Goal: Transaction & Acquisition: Purchase product/service

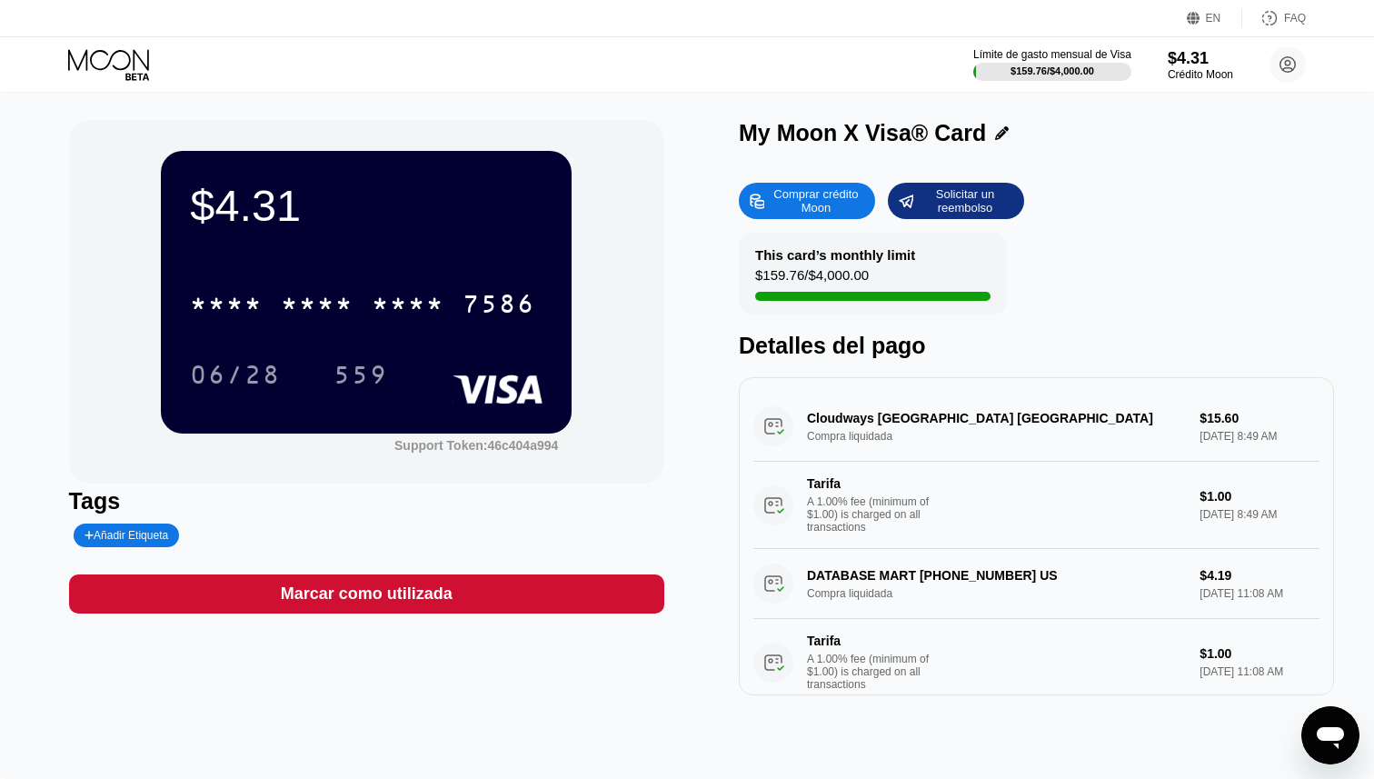
click at [795, 206] on div "Comprar crédito Moon" at bounding box center [816, 200] width 100 height 29
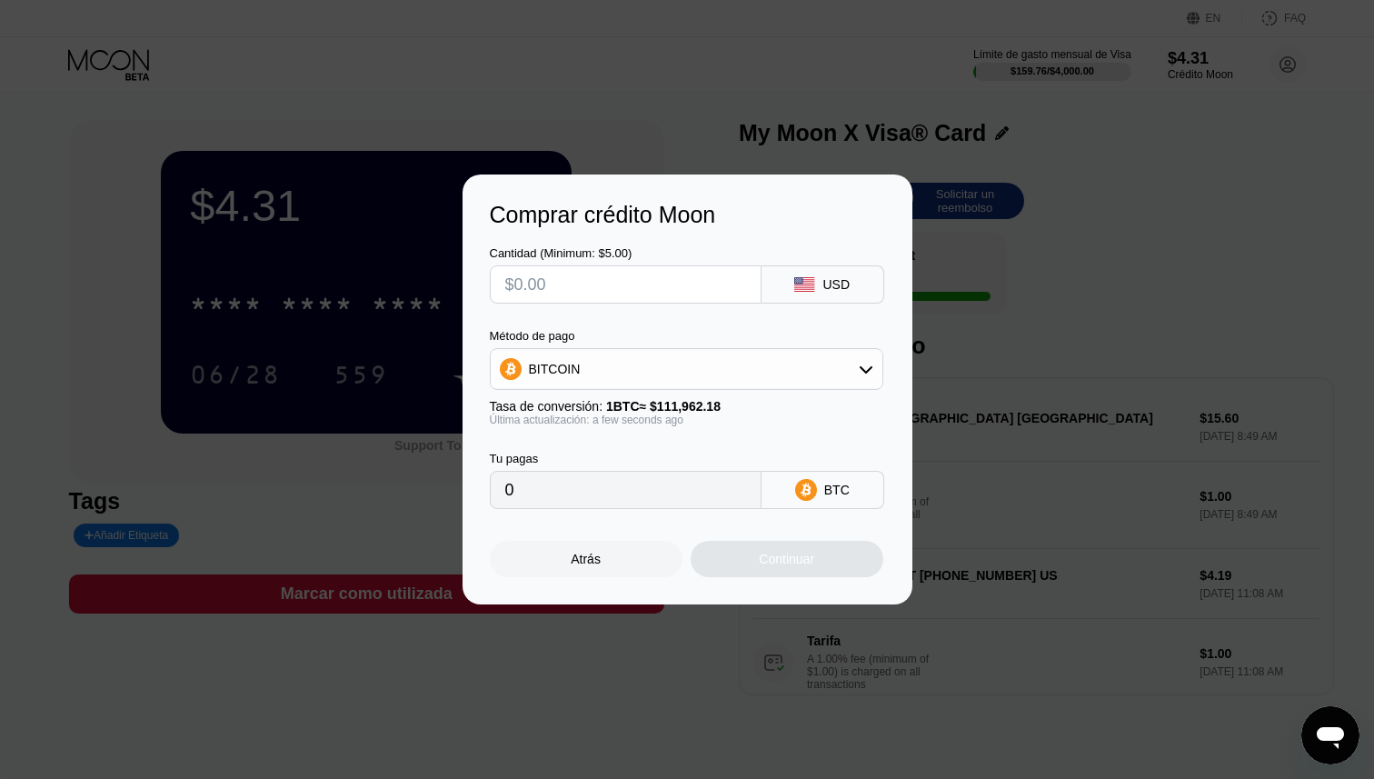
click at [579, 369] on div "BITCOIN" at bounding box center [687, 369] width 392 height 36
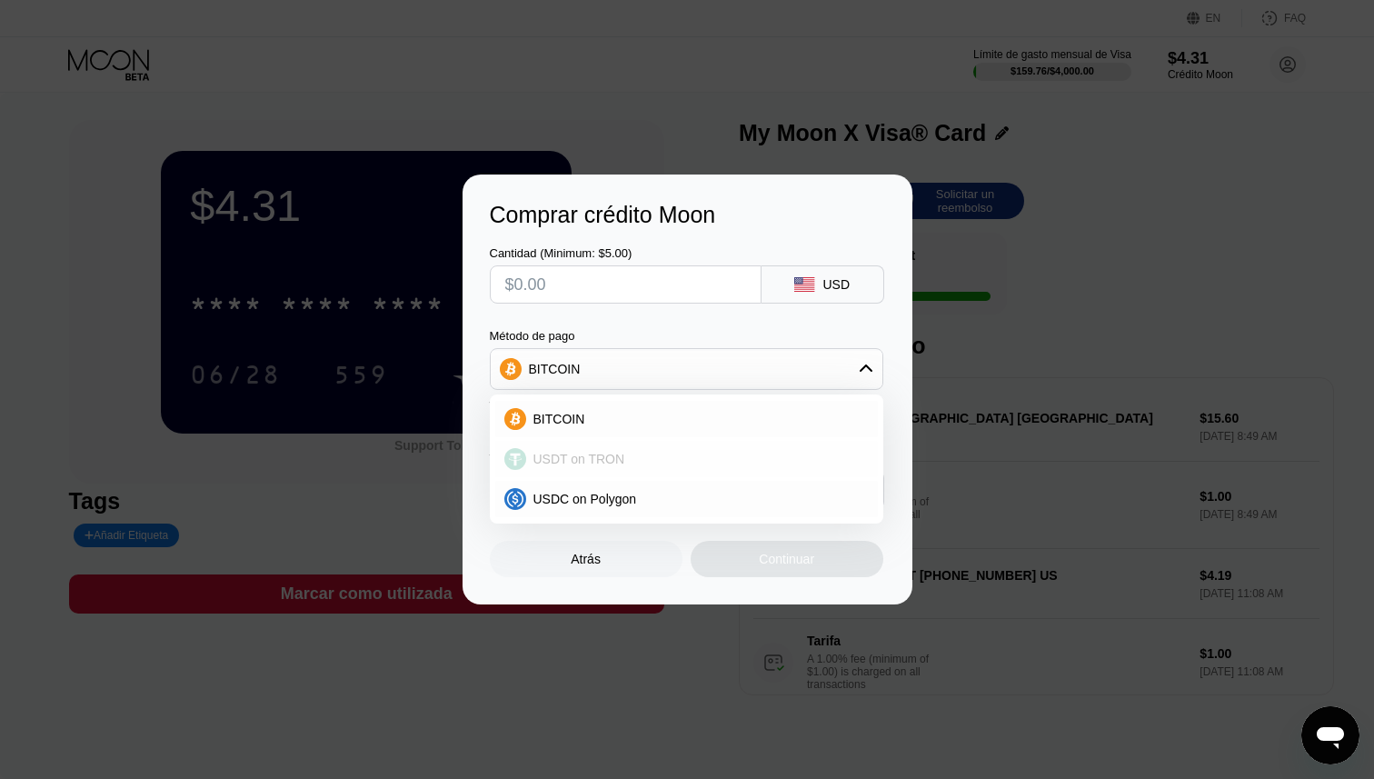
click at [582, 452] on span "USDT on TRON" at bounding box center [579, 459] width 92 height 15
type input "0.00"
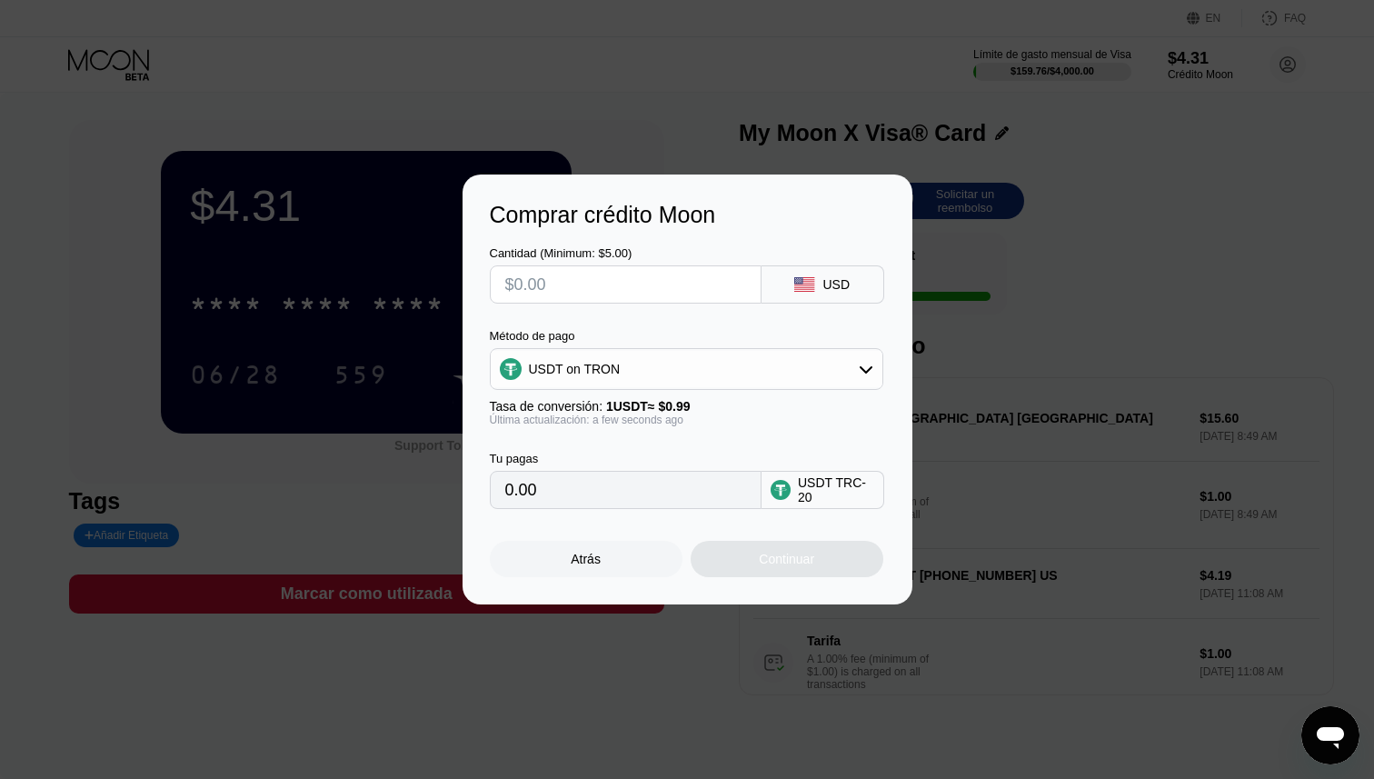
click at [587, 288] on input "text" at bounding box center [625, 284] width 241 height 36
type input "$1"
type input "1.01"
type input "$10"
type input "10.10"
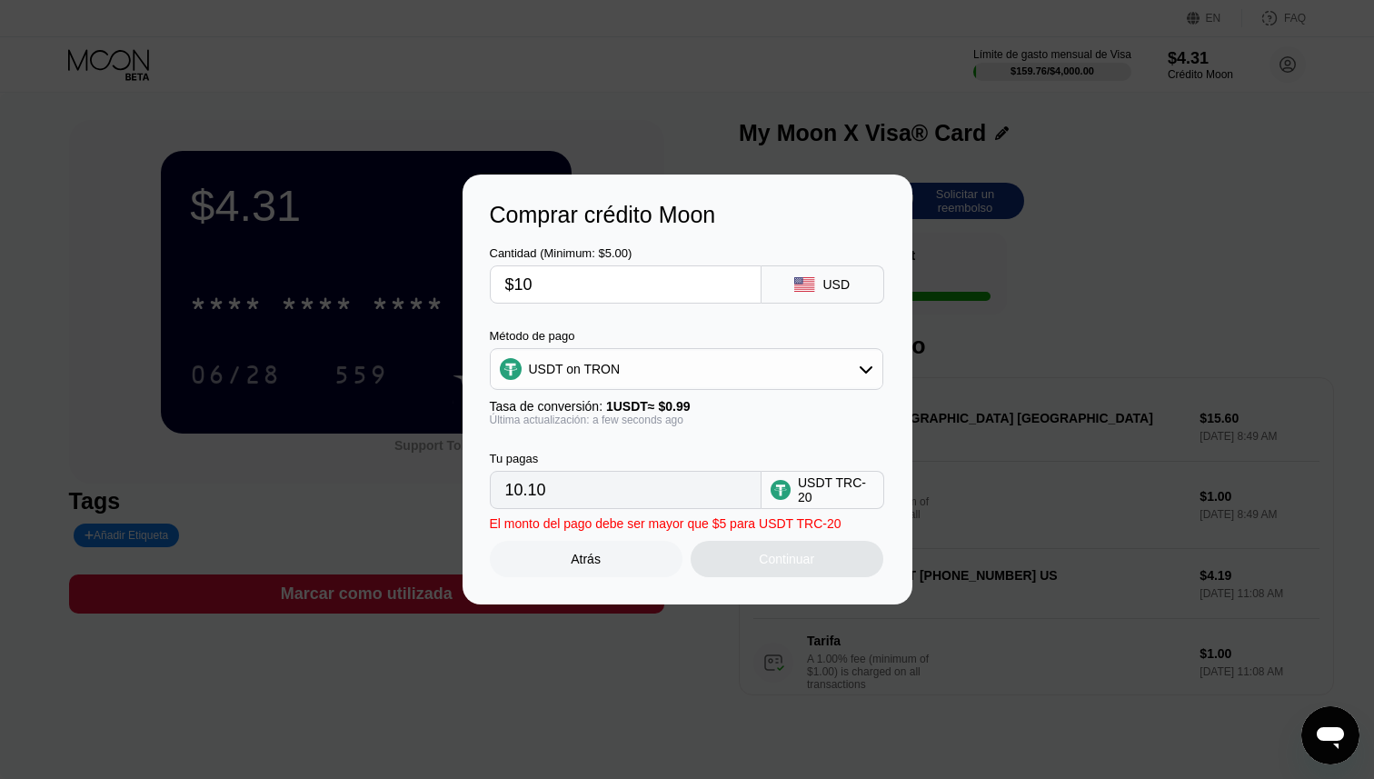
type input "$100"
type input "101.01"
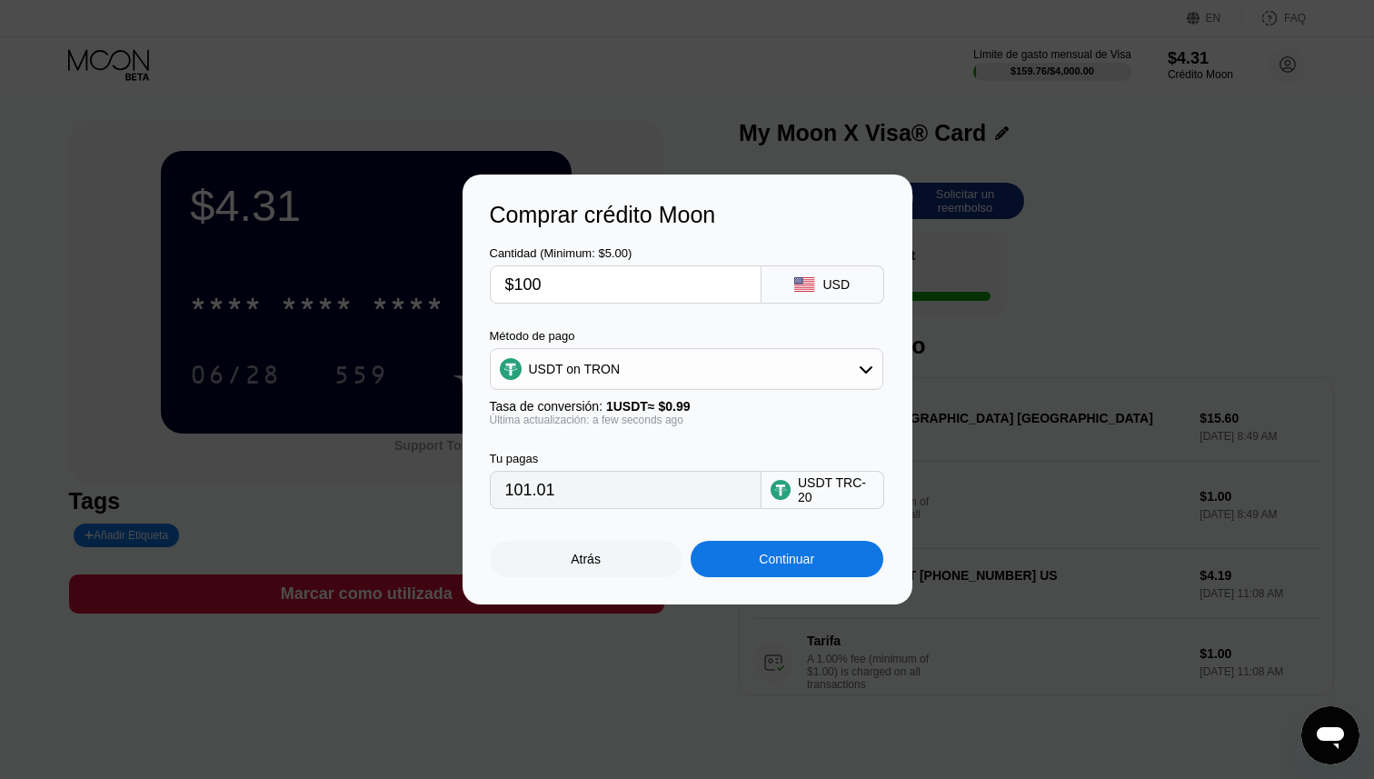
type input "$1000"
type input "1010.10"
type input "$100"
type input "101.01"
type input "$100"
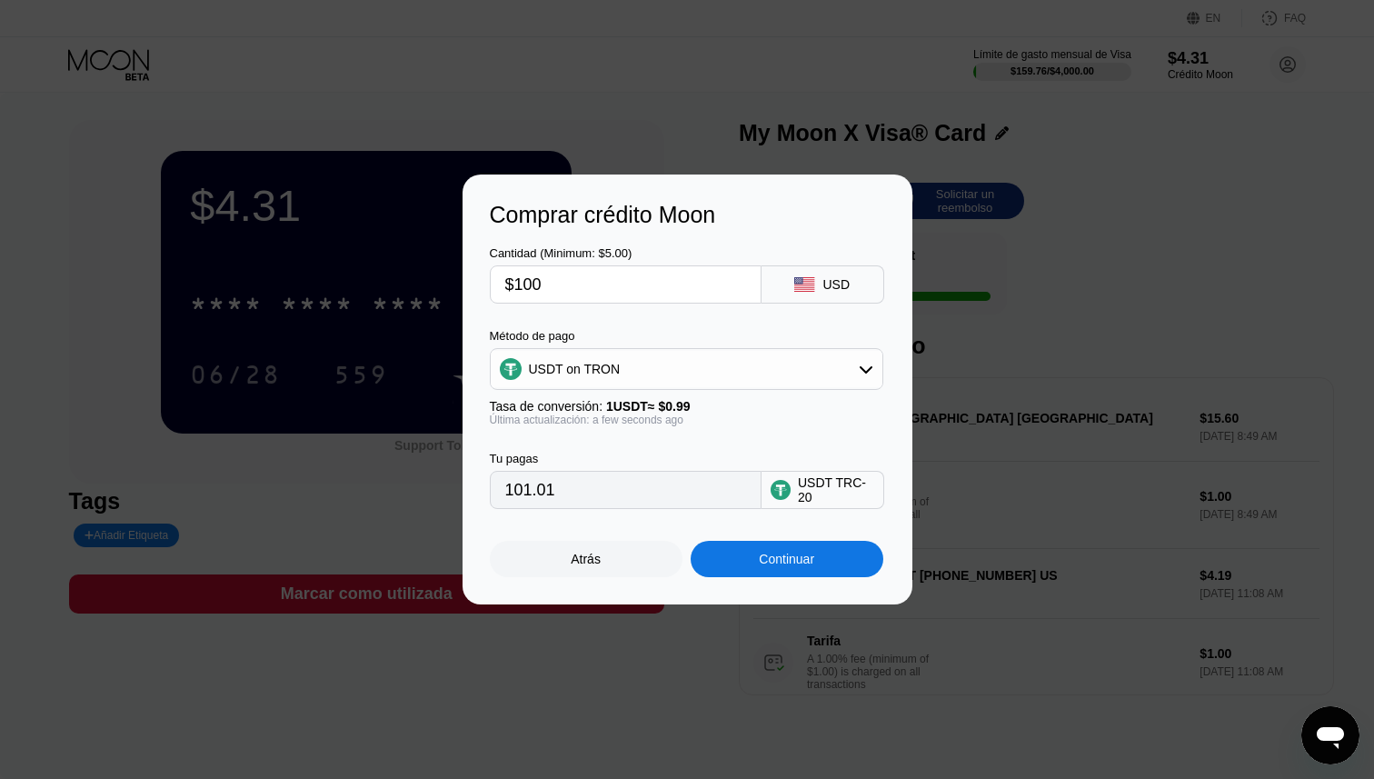
click at [654, 324] on div "Cantidad (Minimum: $5.00) $100 USD Método de pago USDT on TRON Tasa de conversi…" at bounding box center [687, 368] width 395 height 281
click at [780, 556] on div "Continuar" at bounding box center [786, 559] width 55 height 15
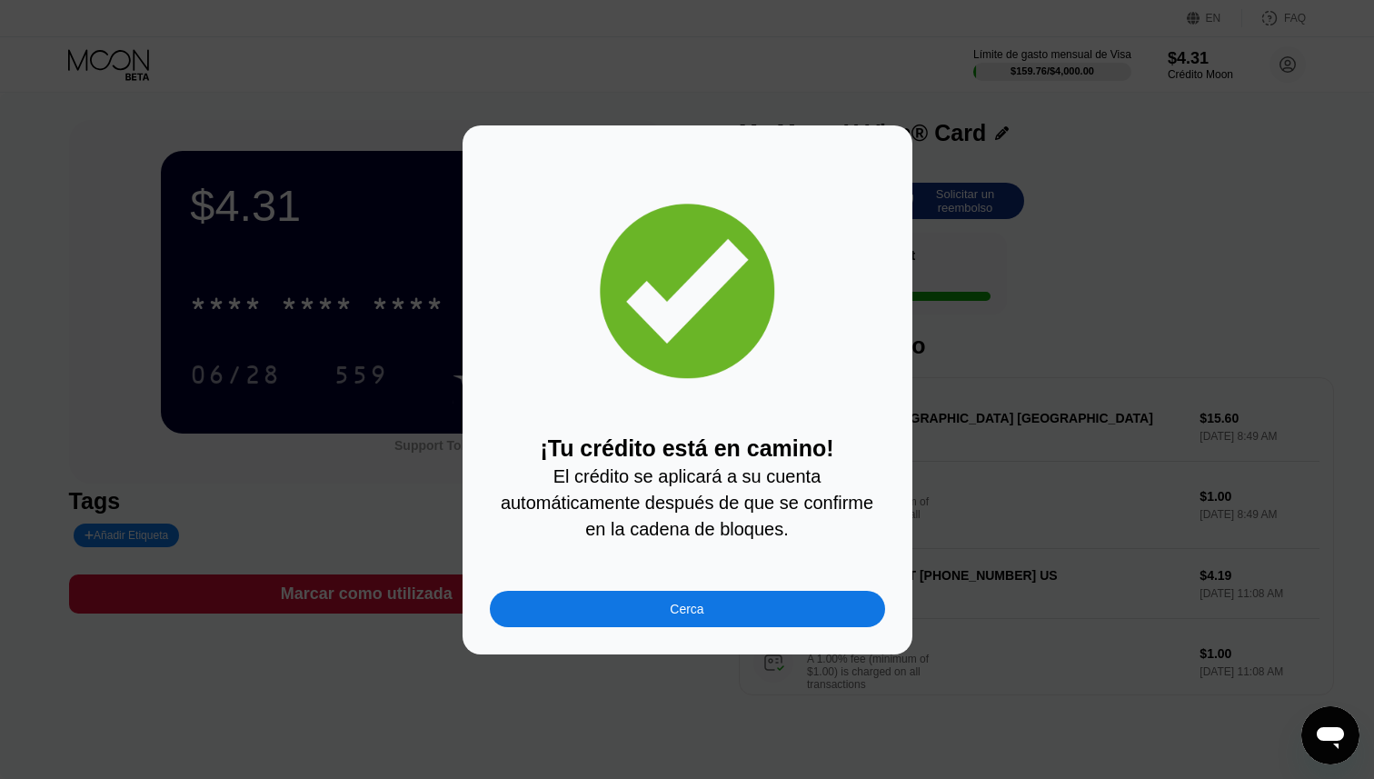
click at [721, 613] on div "Cerca" at bounding box center [687, 609] width 395 height 36
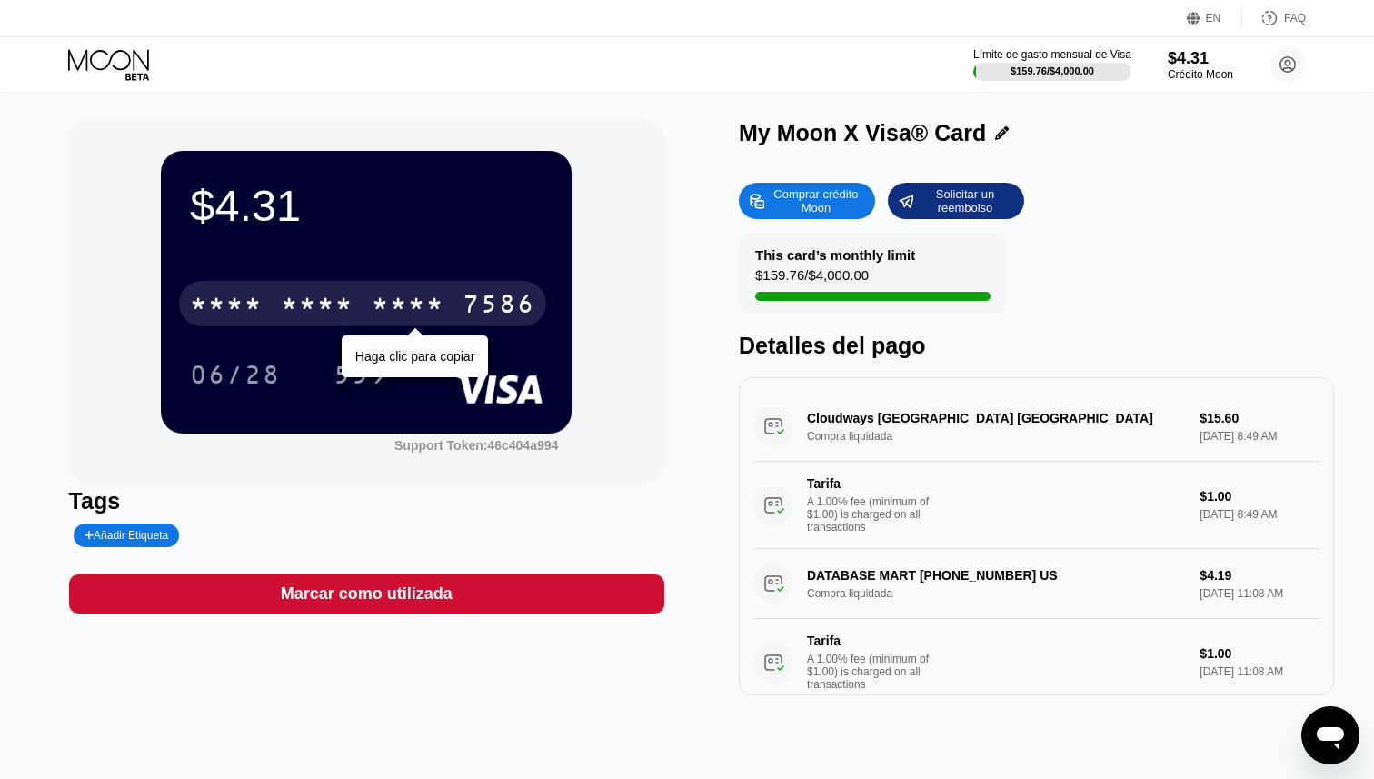
click at [391, 309] on div "* * * *" at bounding box center [408, 306] width 73 height 29
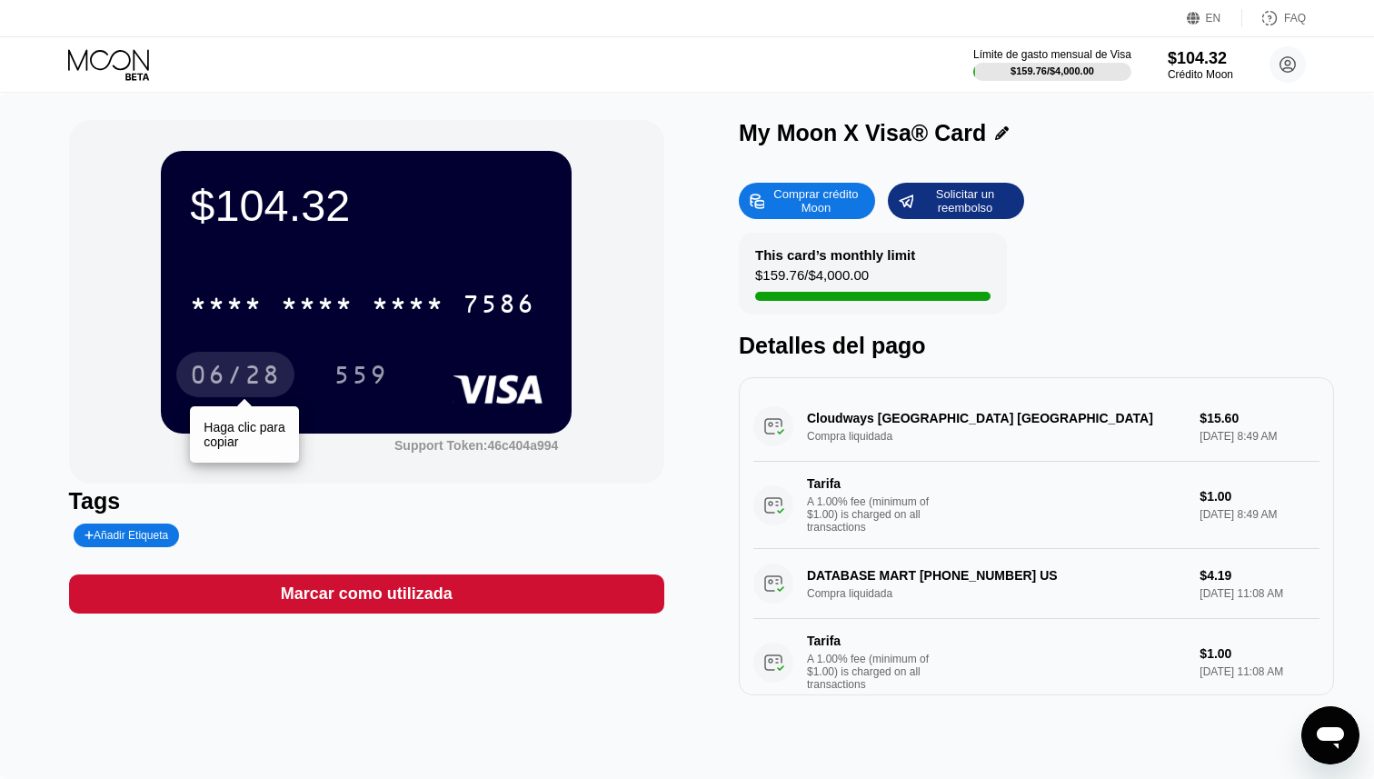
click at [224, 384] on div "06/28" at bounding box center [235, 377] width 91 height 29
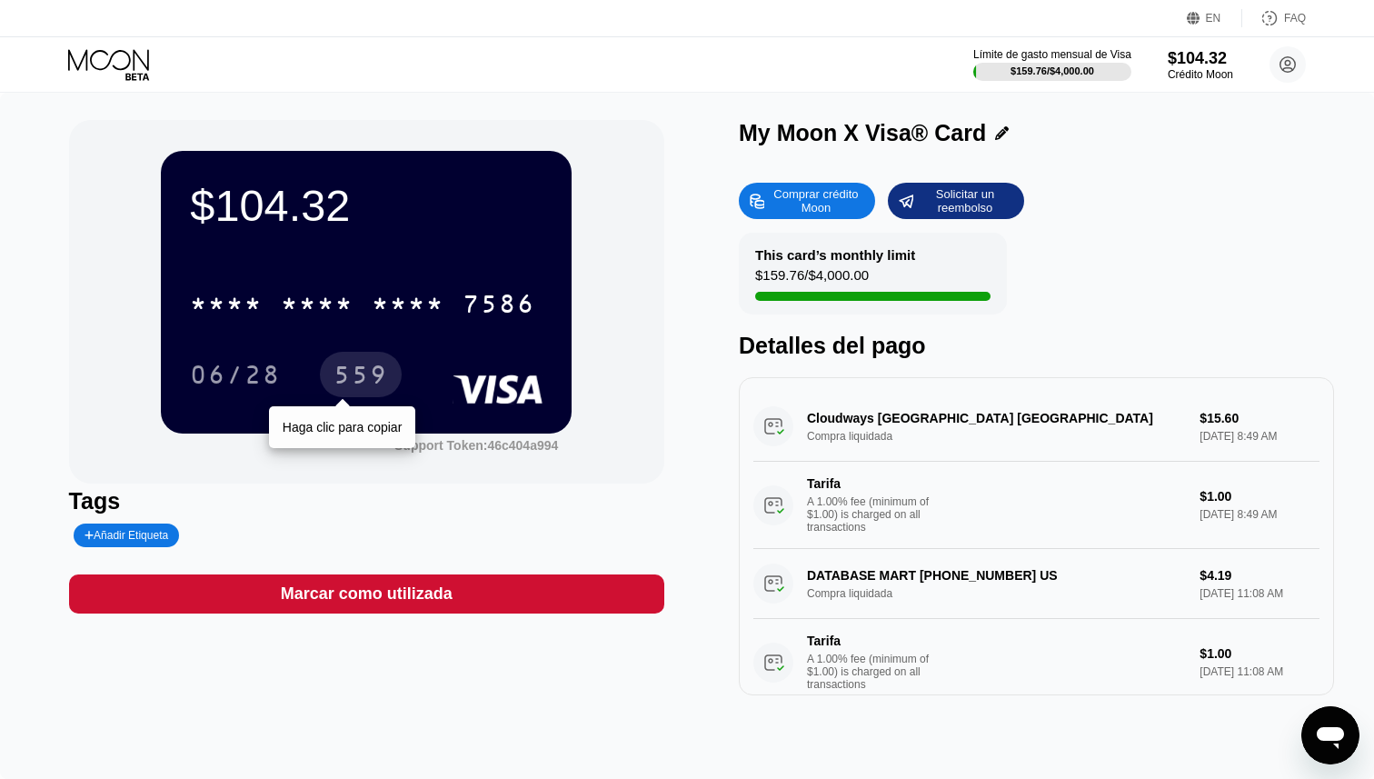
click at [360, 387] on div "559" at bounding box center [360, 377] width 55 height 29
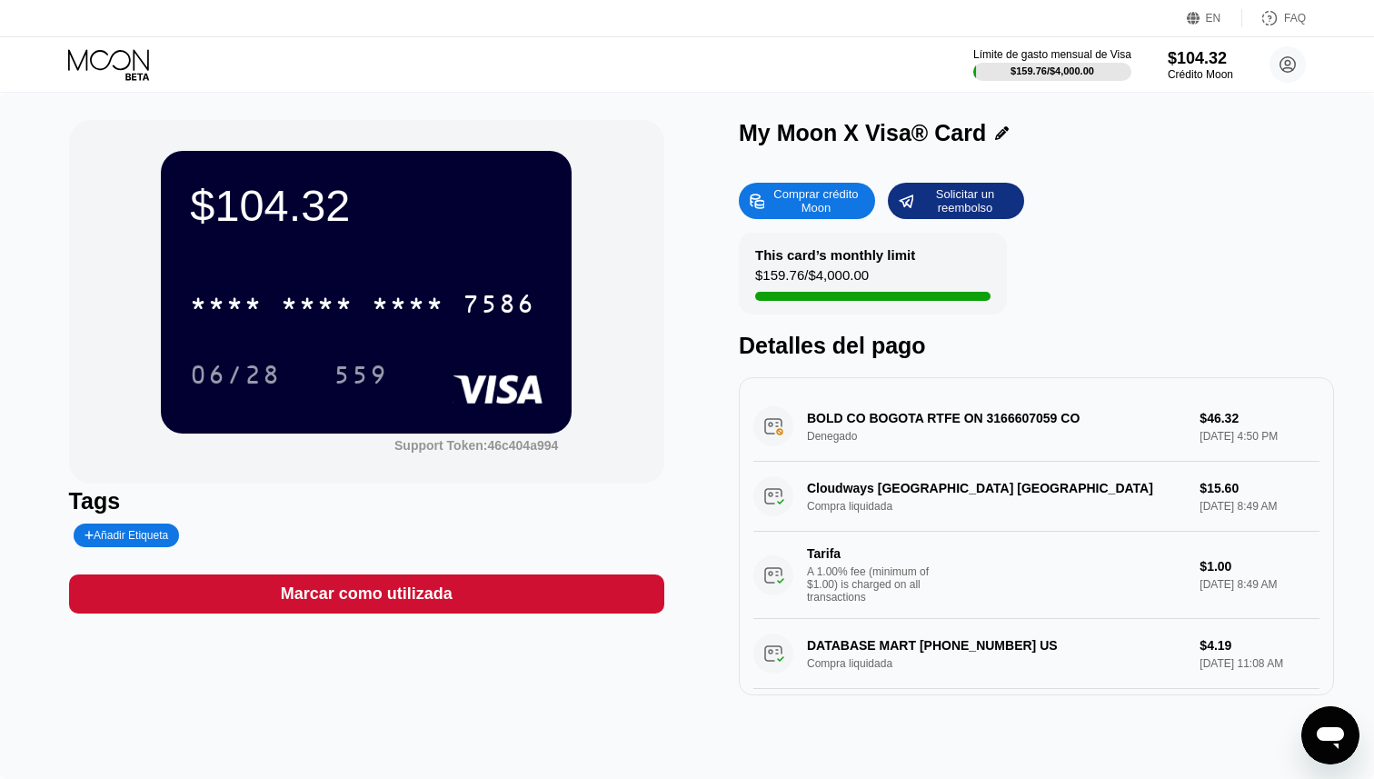
click at [839, 429] on div "BOLD CO BOGOTA RTFE ON 3166607059 CO Denegado $46.32 Sep 22, 2025 4:50 PM" at bounding box center [1036, 427] width 566 height 70
click at [830, 425] on div "BOLD CO BOGOTA RTFE ON 3166607059 CO Denegado $46.32 Sep 22, 2025 4:50 PM" at bounding box center [1036, 427] width 566 height 70
click at [800, 425] on div "BOLD CO BOGOTA RTFE ON 3166607059 CO Denegado $46.32 Sep 22, 2025 4:50 PM" at bounding box center [1036, 427] width 566 height 70
click at [772, 421] on div "BOLD CO BOGOTA RTFE ON 3166607059 CO Denegado $46.32 Sep 22, 2025 4:50 PM" at bounding box center [1036, 427] width 566 height 70
click at [838, 423] on div "BOLD CO BOGOTA RTFE ON 3166607059 CO Denegado $46.32 Sep 22, 2025 4:50 PM" at bounding box center [1036, 427] width 566 height 70
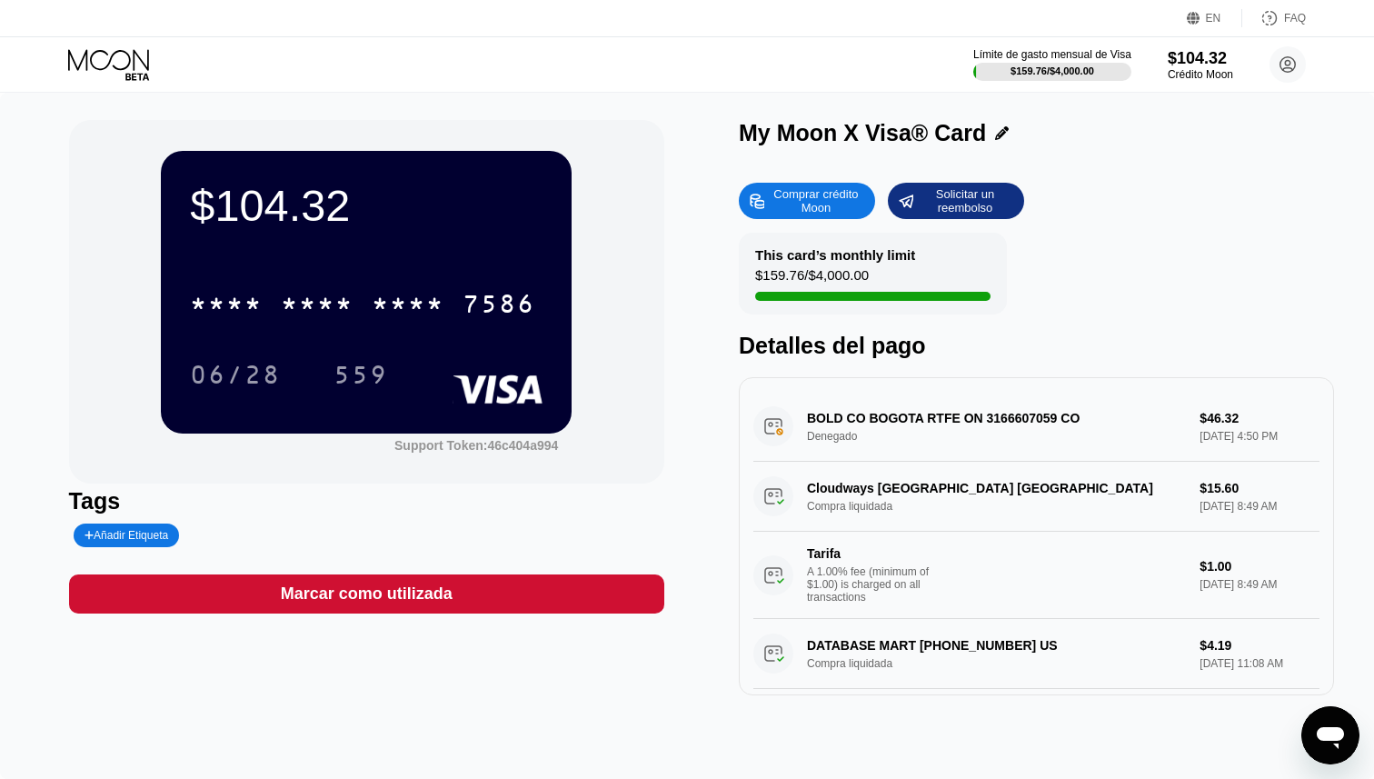
click at [782, 420] on div "BOLD CO BOGOTA RTFE ON 3166607059 CO Denegado $46.32 Sep 22, 2025 4:50 PM" at bounding box center [1036, 427] width 566 height 70
click at [854, 424] on div "BOLD CO BOGOTA RTFE ON 3166607059 CO Denegado $46.32 Sep 22, 2025 4:50 PM" at bounding box center [1036, 427] width 566 height 70
click at [932, 423] on div "BOLD CO BOGOTA RTFE ON 3166607059 CO Denegado $46.32 Sep 22, 2025 4:50 PM" at bounding box center [1036, 427] width 566 height 70
click at [1069, 410] on div "BOLD CO BOGOTA RTFE ON 3166607059 CO Denegado $46.32 Sep 22, 2025 4:50 PM" at bounding box center [1036, 427] width 566 height 70
click at [1273, 407] on div "BOLD CO BOGOTA RTFE ON 3166607059 CO Denegado $46.32 Sep 22, 2025 4:50 PM" at bounding box center [1036, 427] width 566 height 70
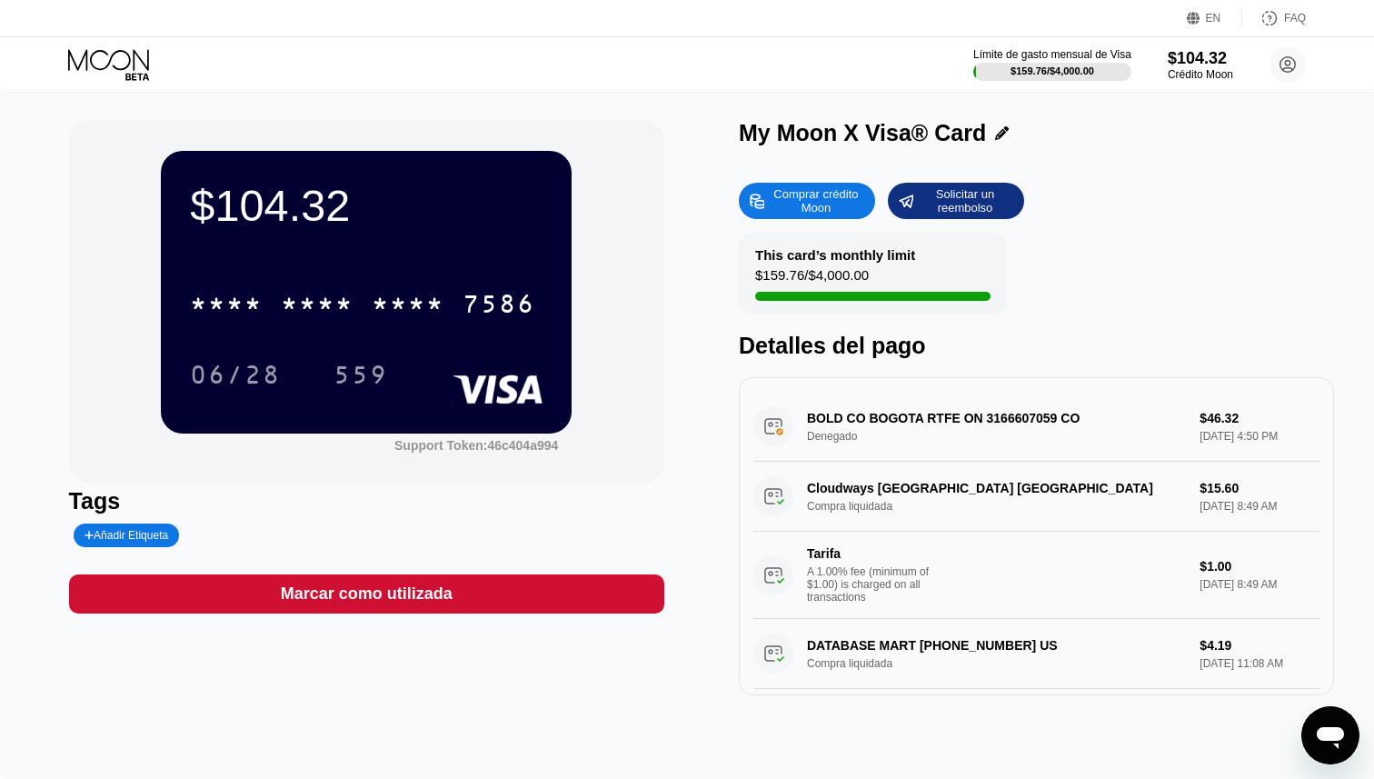
click at [1171, 417] on div "BOLD CO BOGOTA RTFE ON 3166607059 CO Denegado $46.32 Sep 22, 2025 4:50 PM" at bounding box center [1036, 427] width 566 height 70
click at [856, 423] on div "BOLD CO BOGOTA RTFE ON 3166607059 CO Denegado $46.32 Sep 22, 2025 4:50 PM" at bounding box center [1036, 427] width 566 height 70
click at [775, 413] on div "BOLD CO BOGOTA RTFE ON 3166607059 CO Denegado $46.32 Sep 22, 2025 4:50 PM" at bounding box center [1036, 427] width 566 height 70
click at [867, 427] on div "BOLD CO BOGOTA RTFE ON 3166607059 CO Denegado $46.32 Sep 22, 2025 4:50 PM" at bounding box center [1036, 427] width 566 height 70
click at [501, 444] on div "Support Token: 46c404a994" at bounding box center [476, 445] width 164 height 15
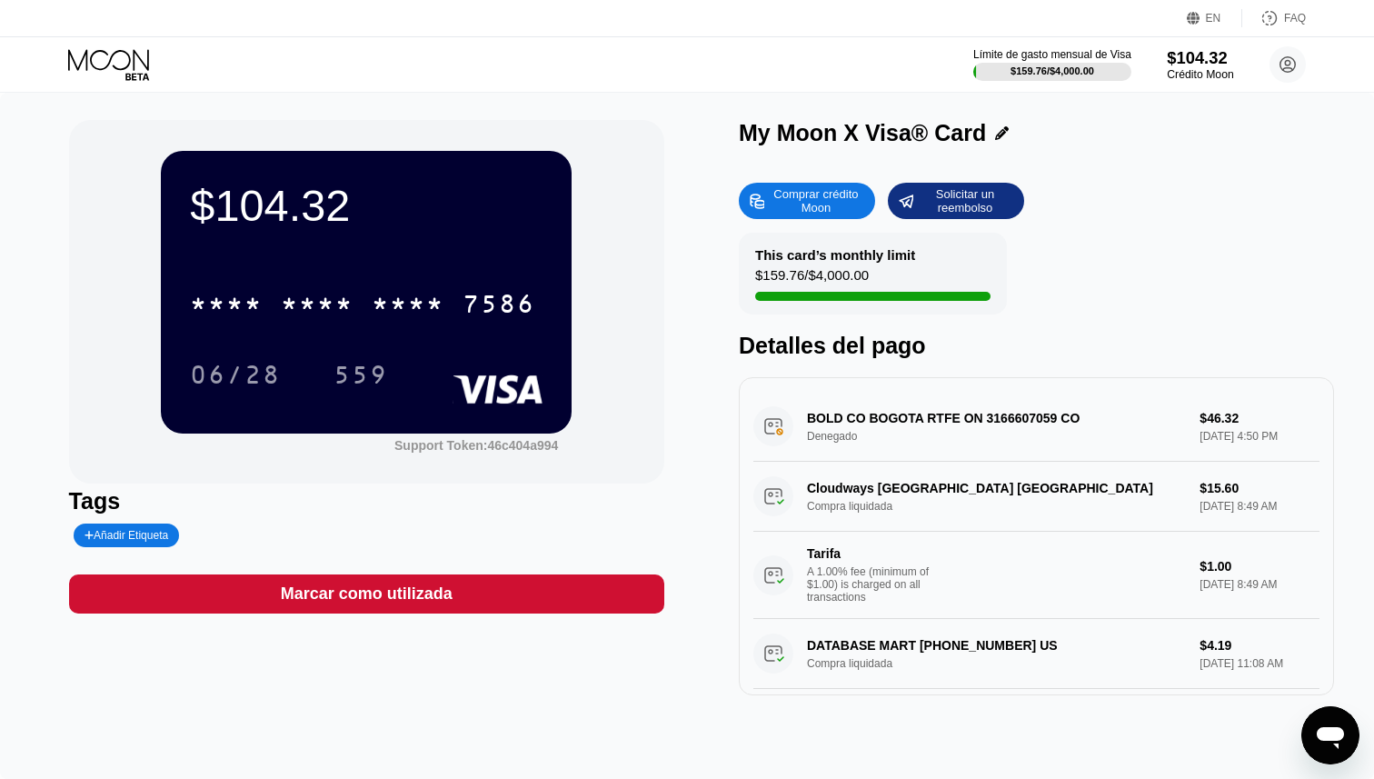
click at [1186, 72] on div "Crédito Moon" at bounding box center [1200, 74] width 66 height 13
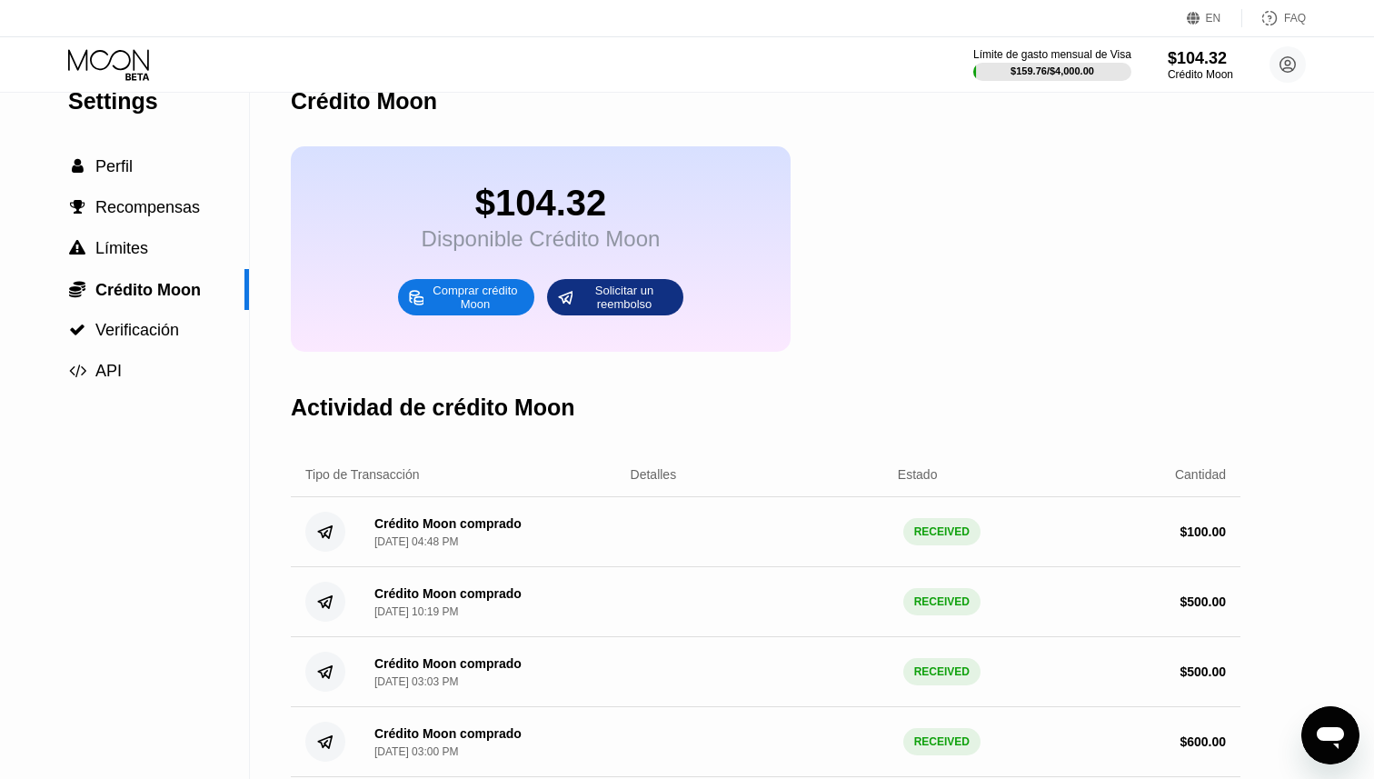
scroll to position [38, 0]
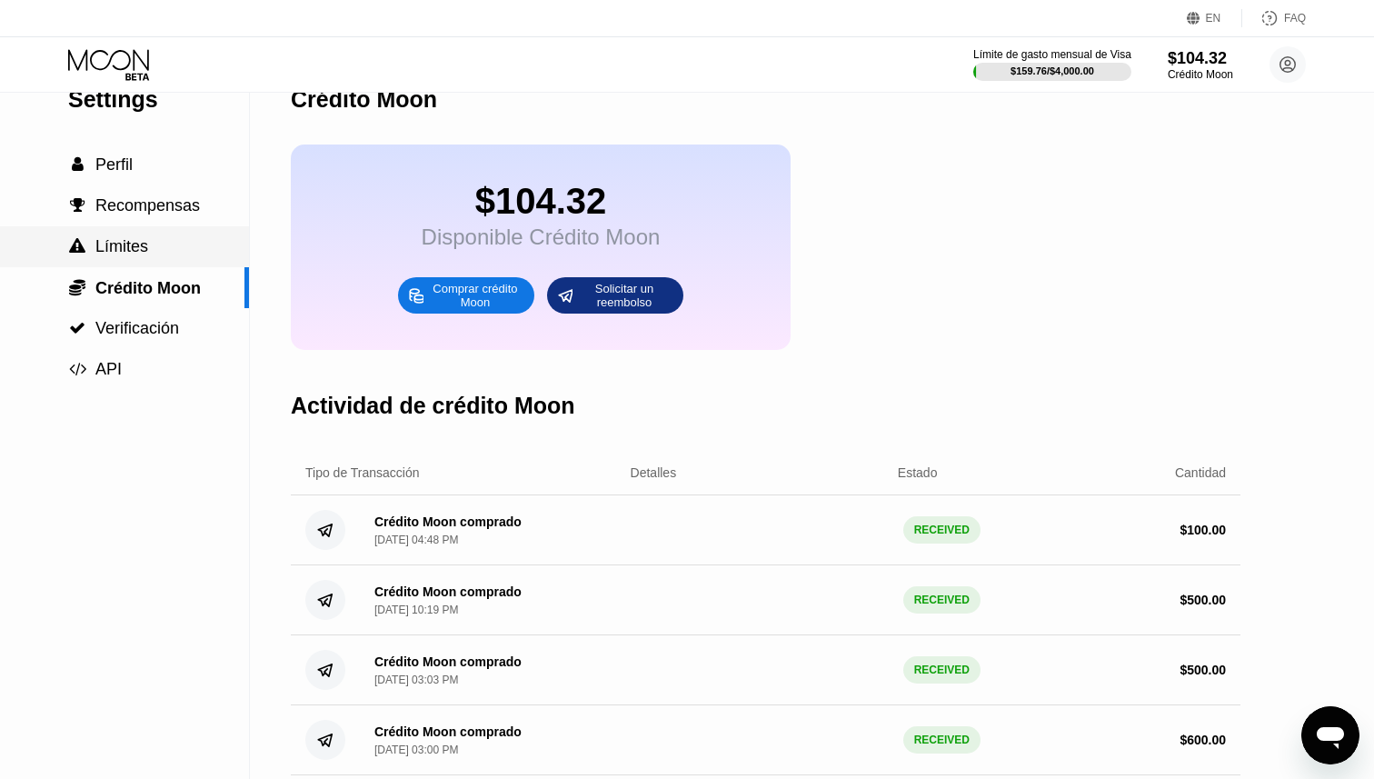
click at [128, 242] on span "Límites" at bounding box center [121, 246] width 53 height 18
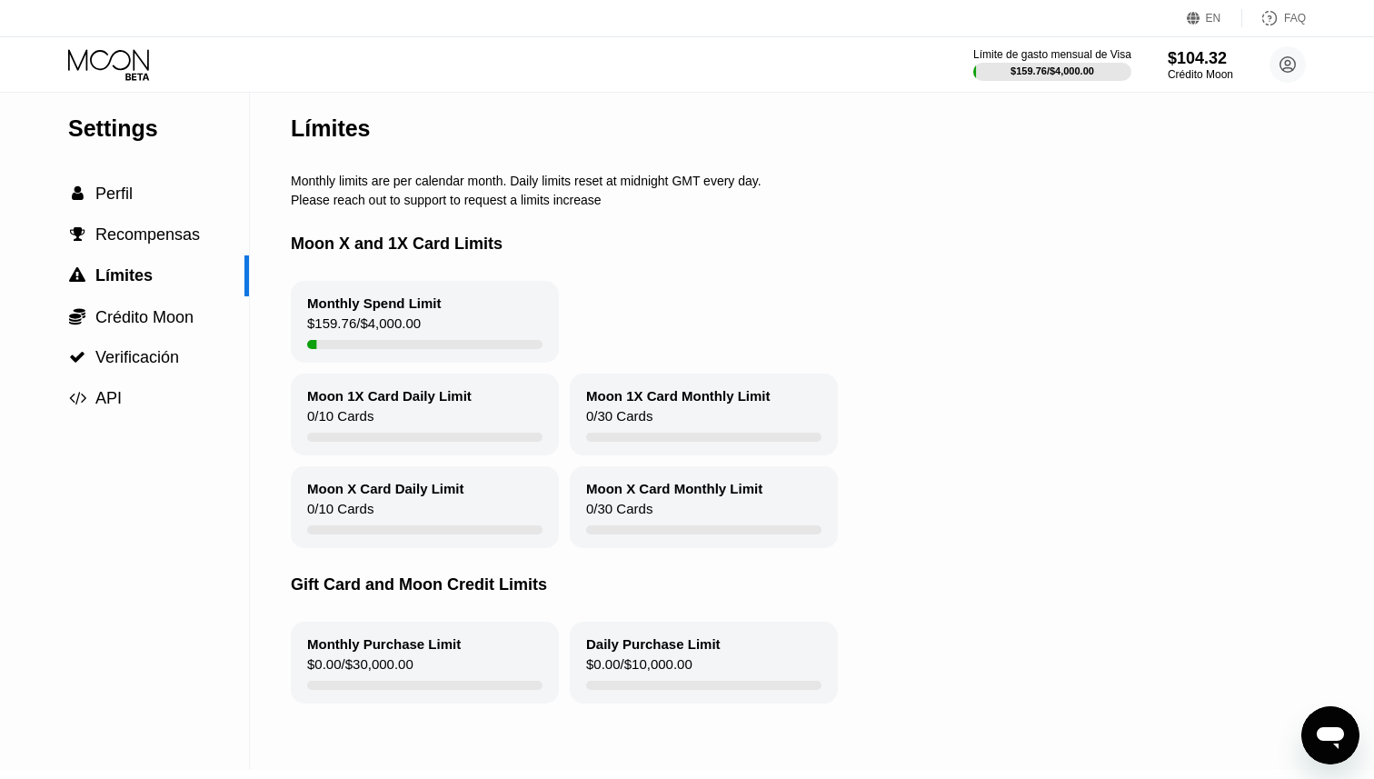
scroll to position [5, 0]
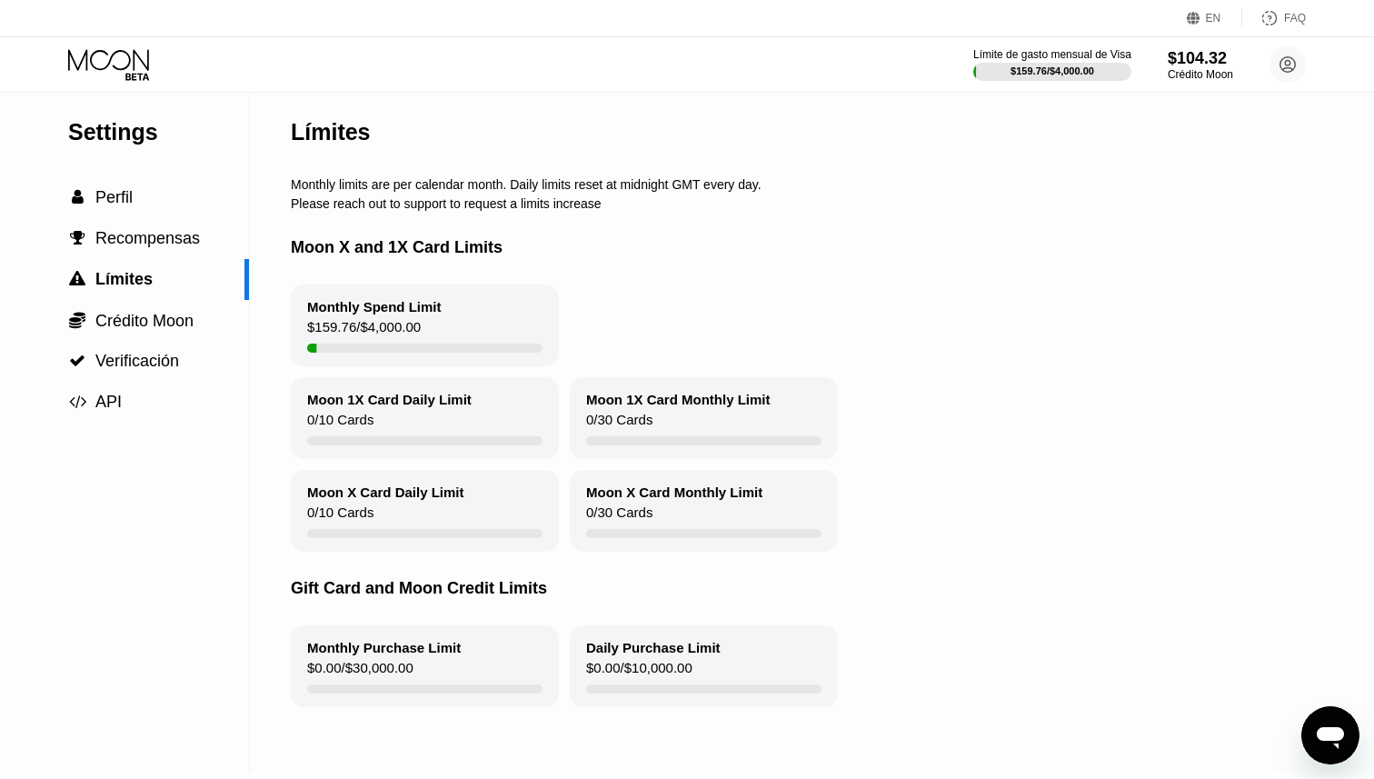
click at [118, 57] on icon at bounding box center [110, 65] width 85 height 32
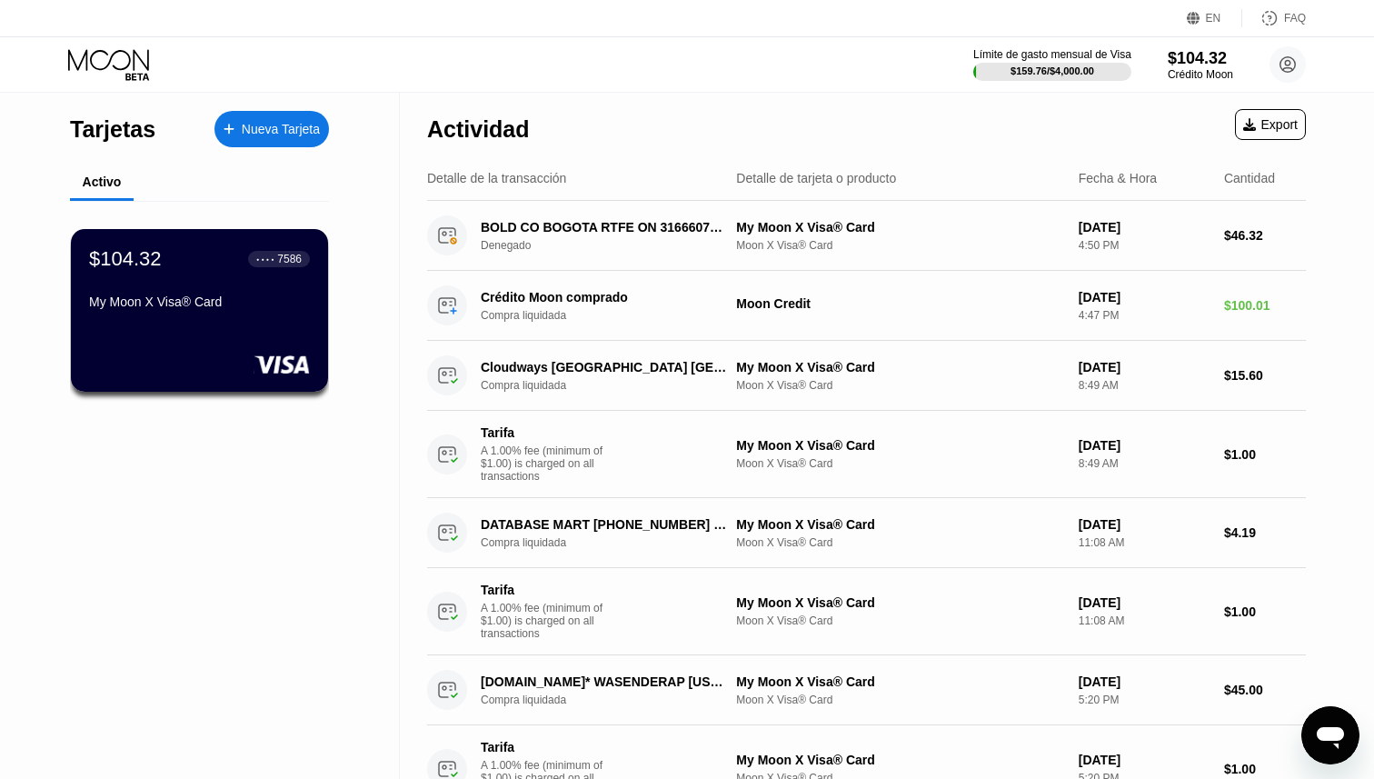
click at [258, 125] on div "Nueva Tarjeta" at bounding box center [281, 129] width 78 height 15
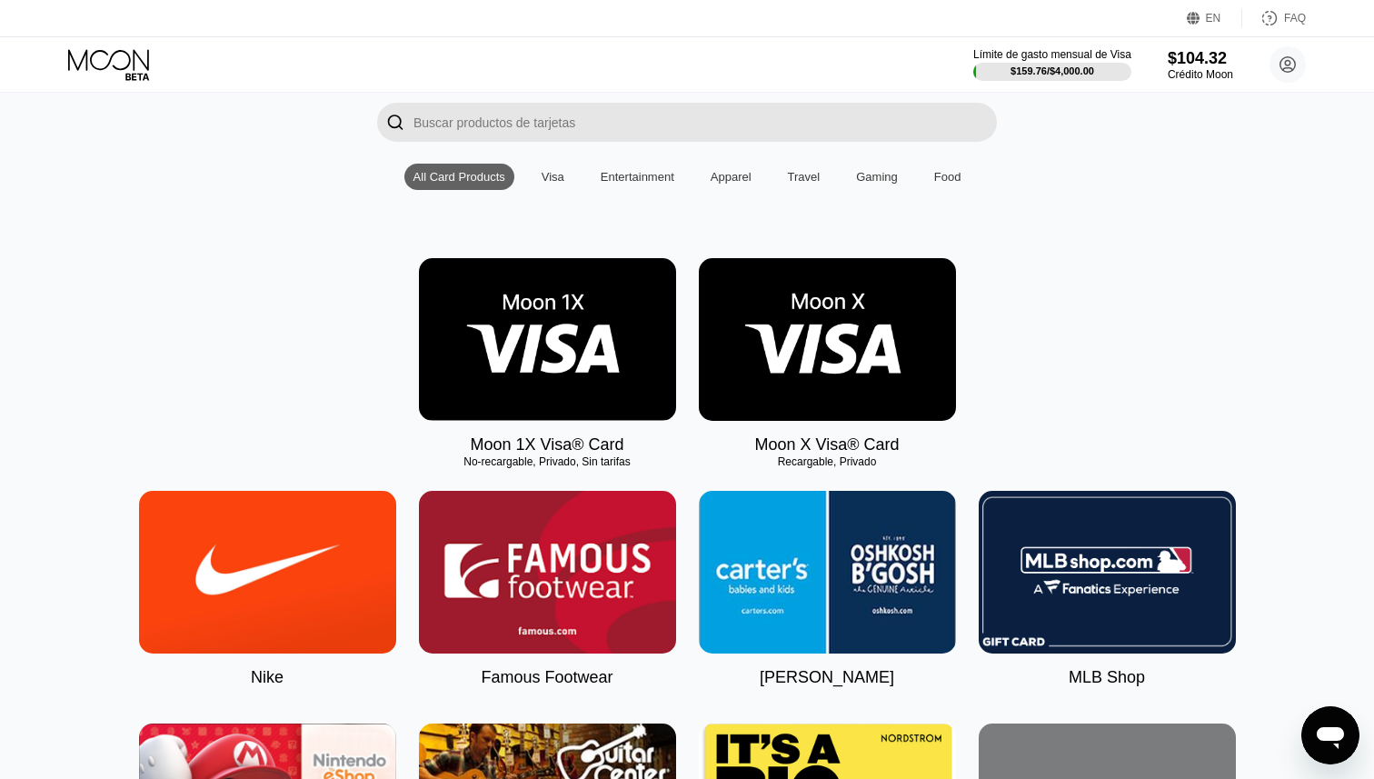
scroll to position [139, 0]
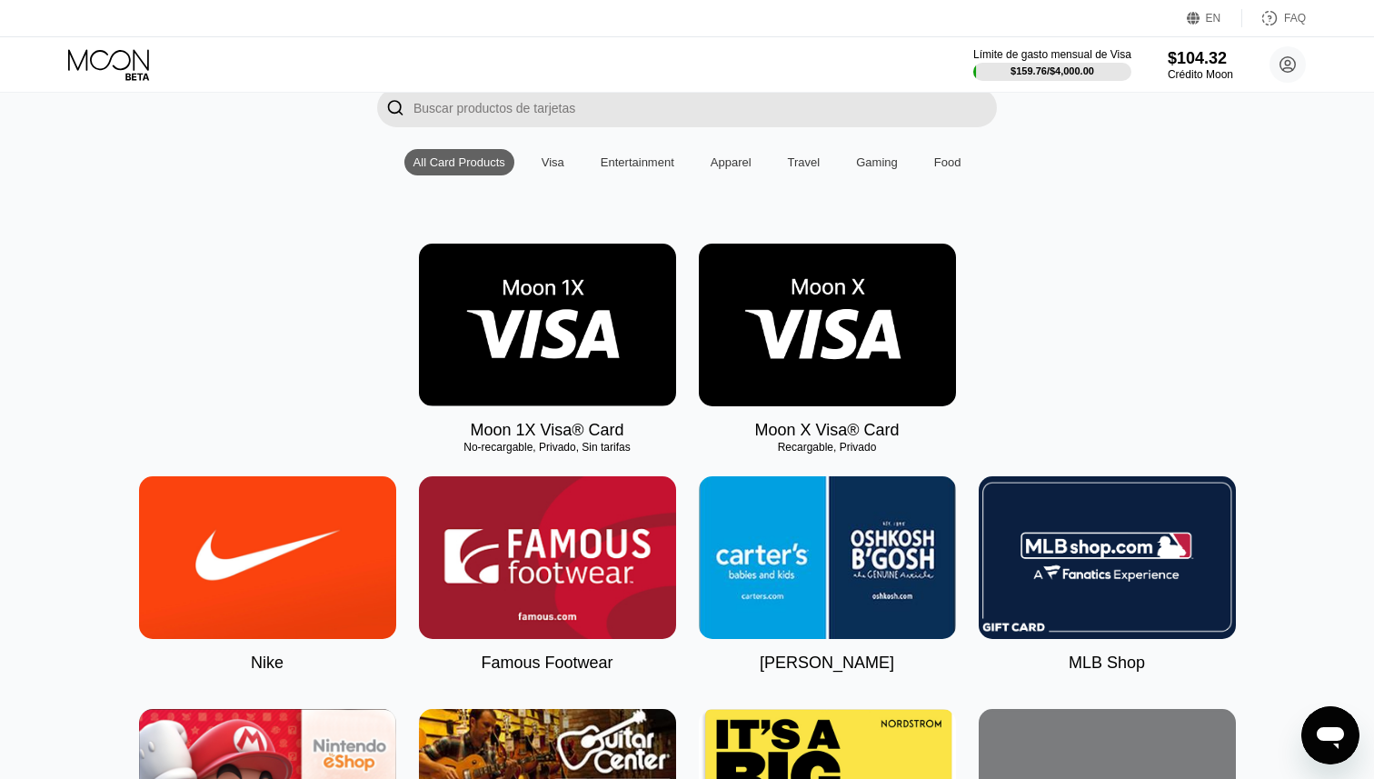
click at [834, 309] on img at bounding box center [827, 325] width 257 height 163
